Goal: Information Seeking & Learning: Learn about a topic

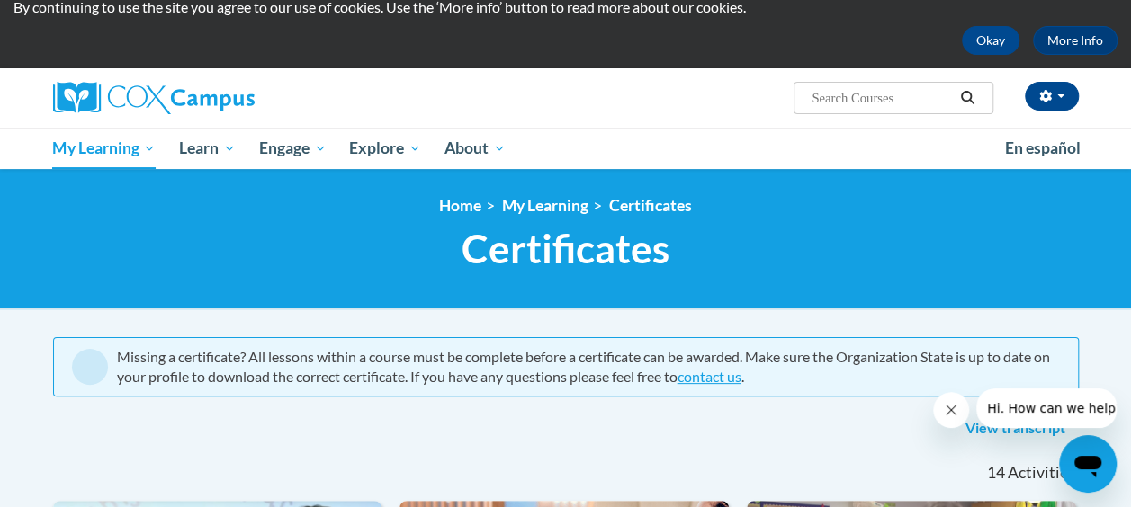
scroll to position [90, 0]
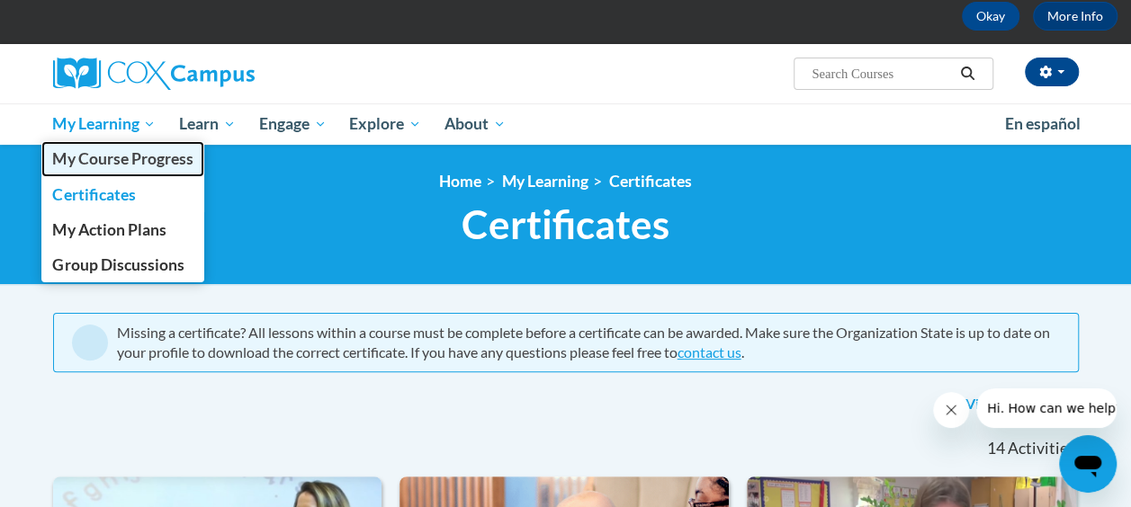
click at [149, 156] on span "My Course Progress" at bounding box center [122, 158] width 140 height 19
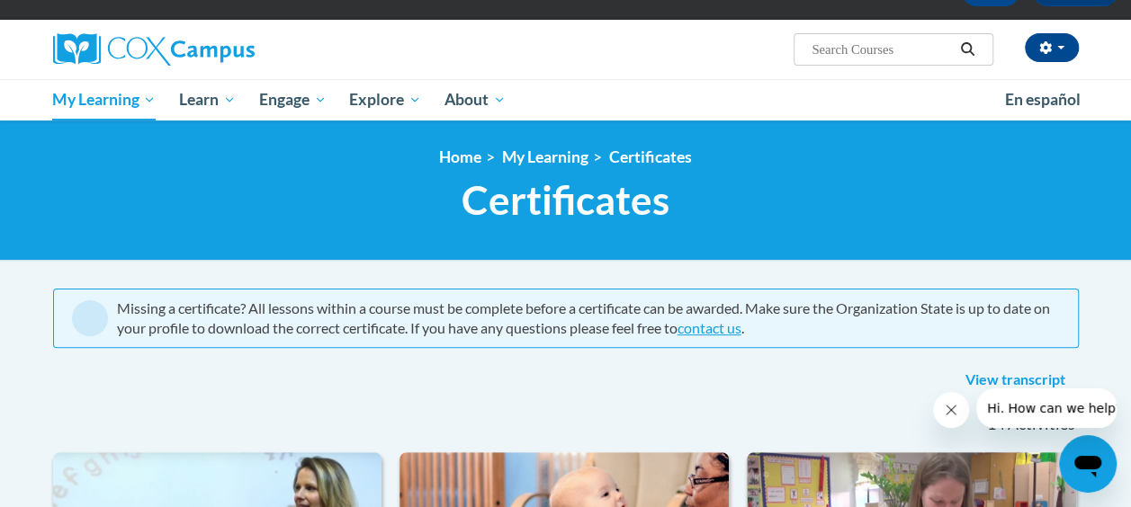
scroll to position [90, 0]
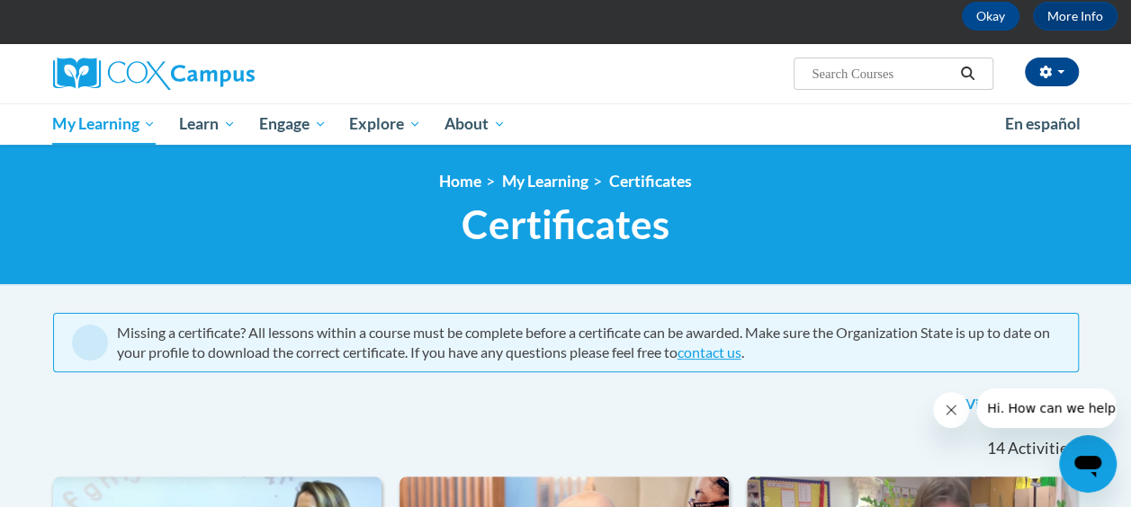
click at [912, 77] on input "Search..." at bounding box center [881, 74] width 144 height 22
type input "implicit"
click at [968, 76] on icon "Search" at bounding box center [967, 73] width 16 height 13
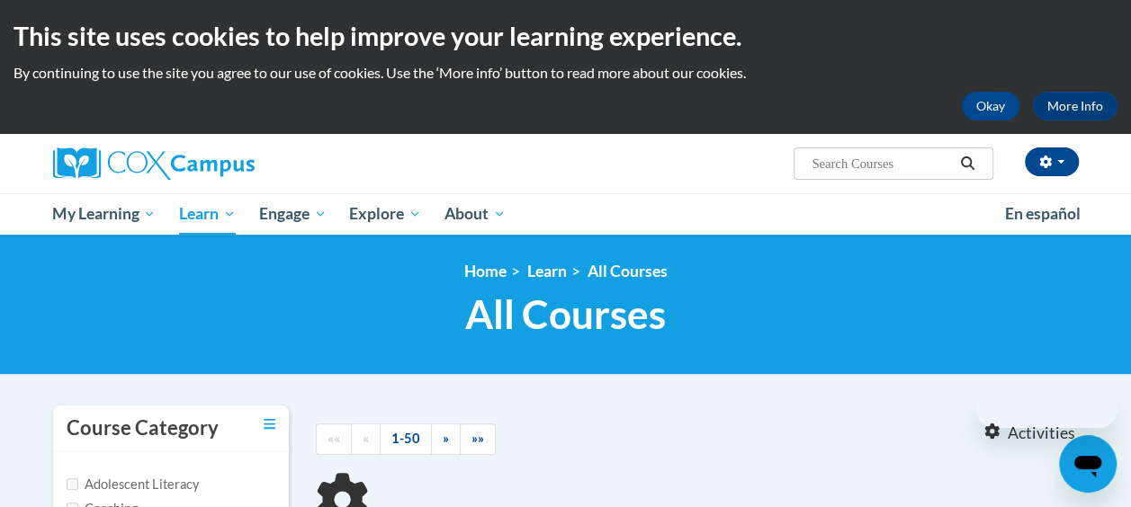
type input "implicit"
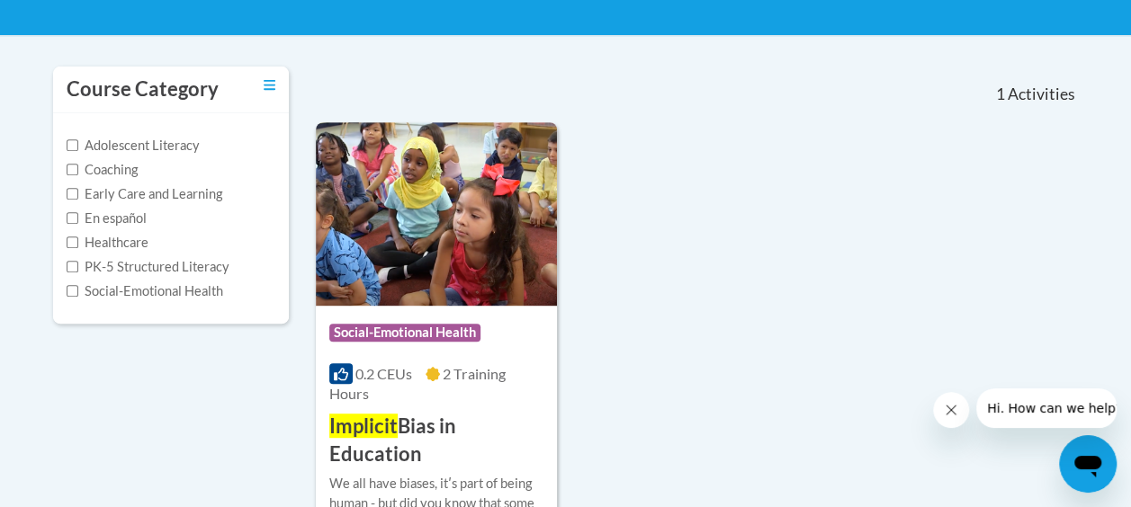
scroll to position [450, 0]
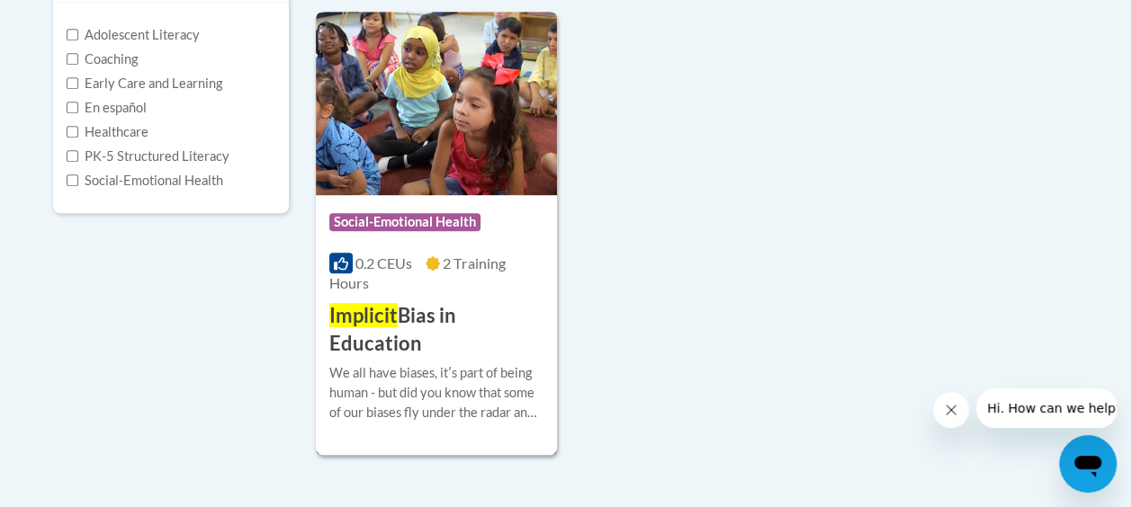
click at [417, 212] on div "Course Category: Social-Emotional Health" at bounding box center [436, 224] width 214 height 40
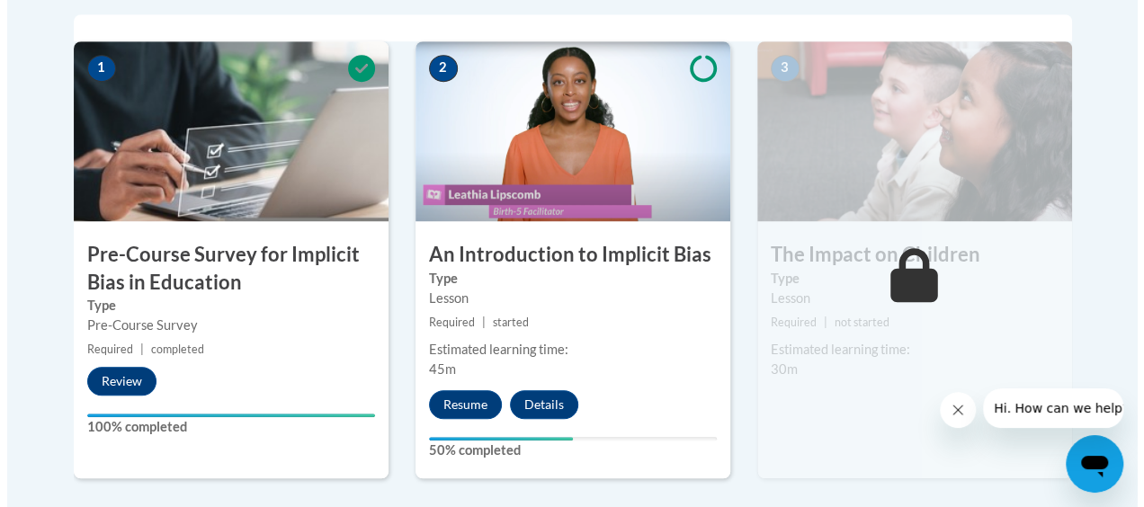
scroll to position [630, 0]
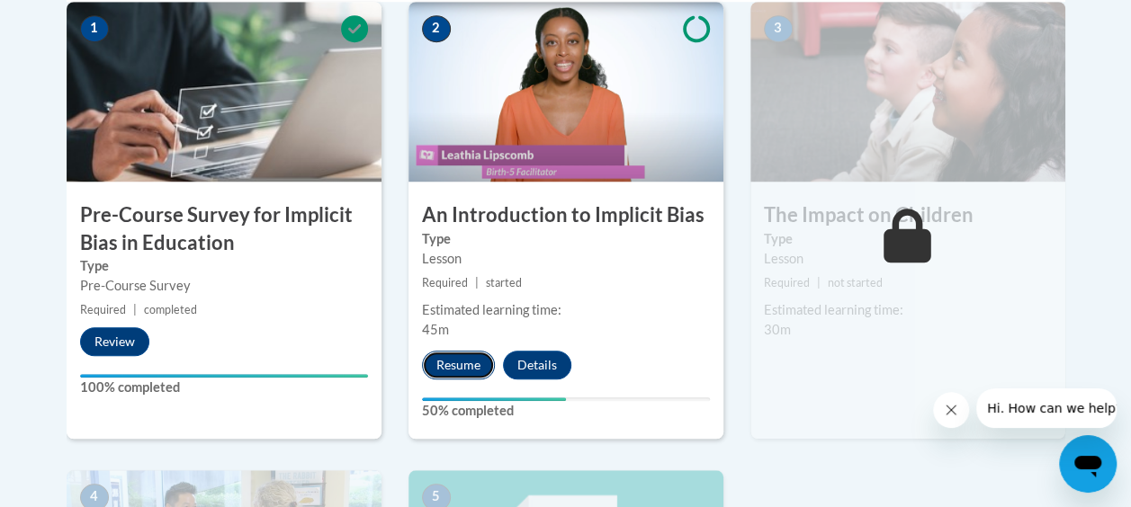
click at [456, 362] on button "Resume" at bounding box center [458, 365] width 73 height 29
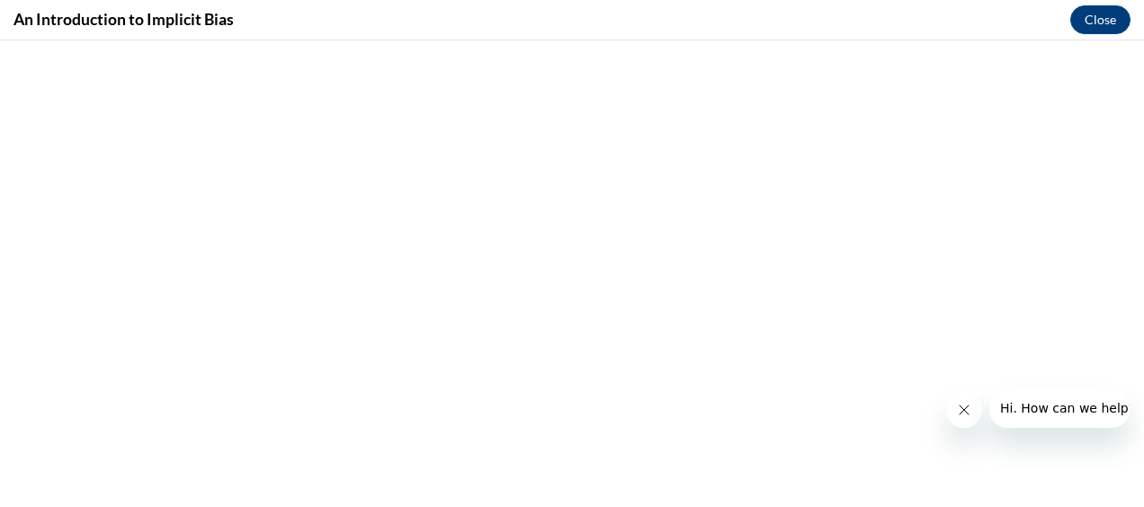
click at [961, 416] on icon "Close message from company" at bounding box center [963, 410] width 14 height 14
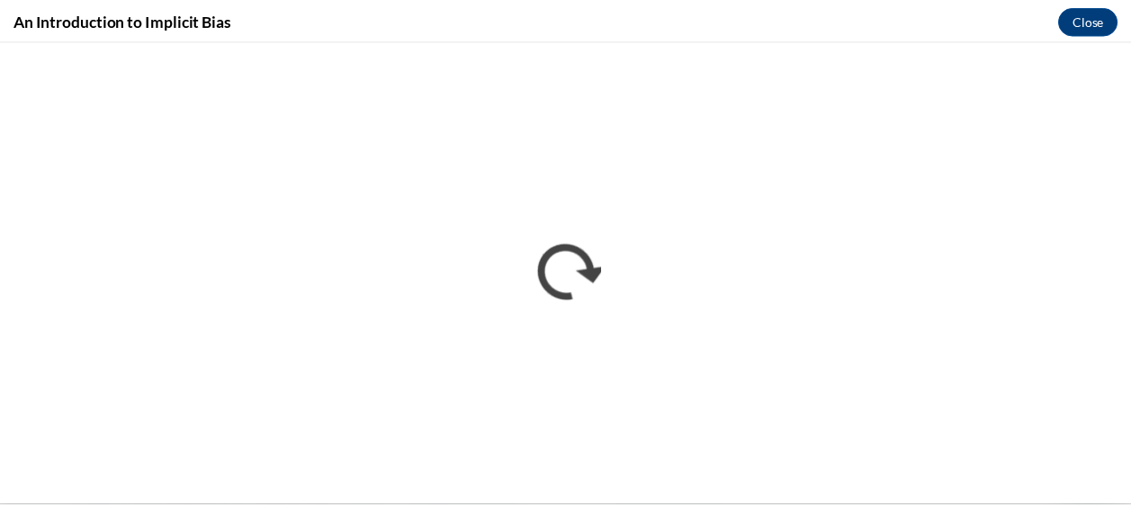
scroll to position [0, 0]
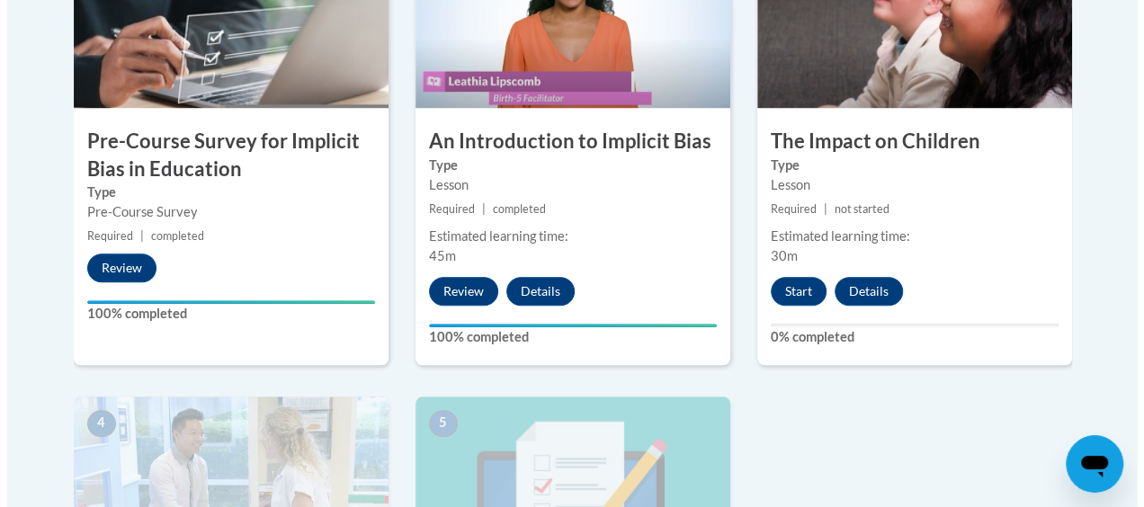
scroll to position [630, 0]
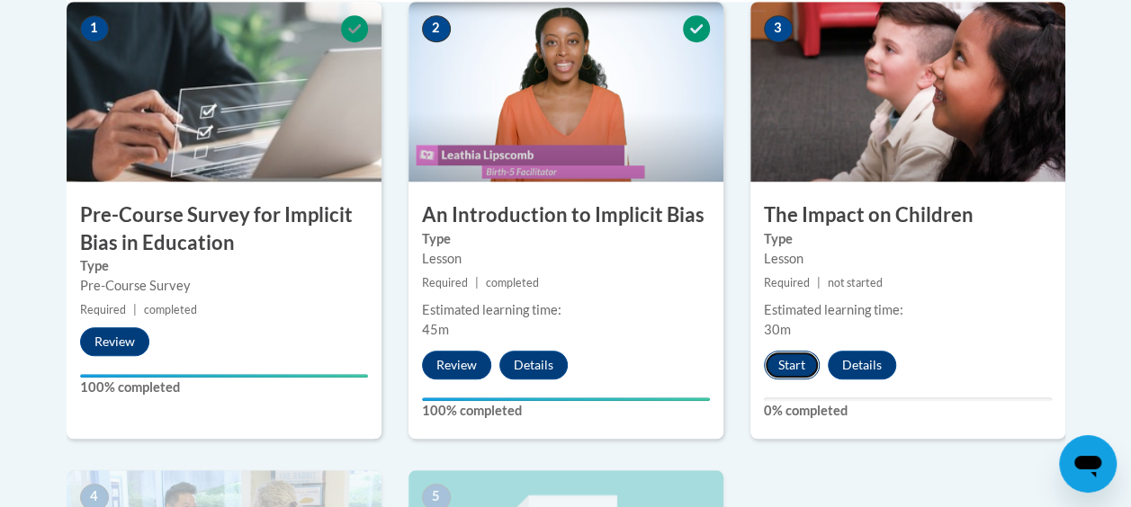
click at [791, 366] on button "Start" at bounding box center [792, 365] width 56 height 29
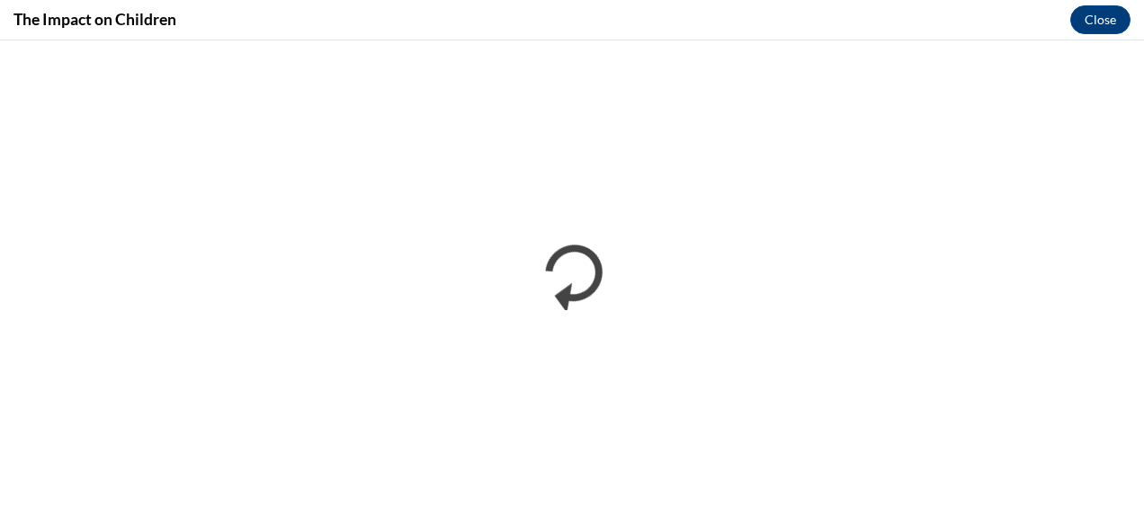
scroll to position [0, 0]
